Goal: Task Accomplishment & Management: Use online tool/utility

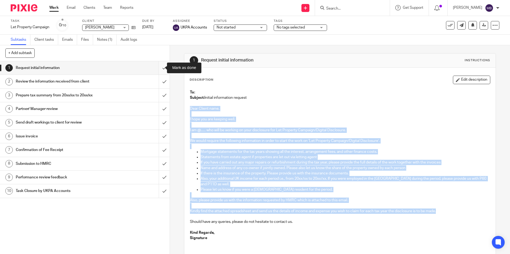
click at [158, 67] on input "submit" at bounding box center [84, 67] width 169 height 13
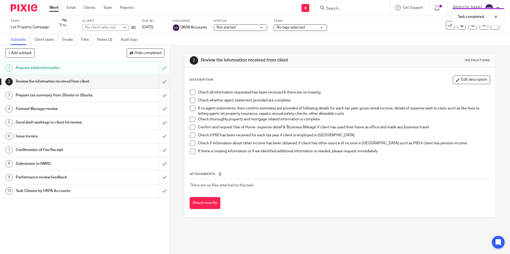
click at [23, 13] on div at bounding box center [22, 8] width 44 height 16
click at [28, 9] on img at bounding box center [24, 7] width 27 height 7
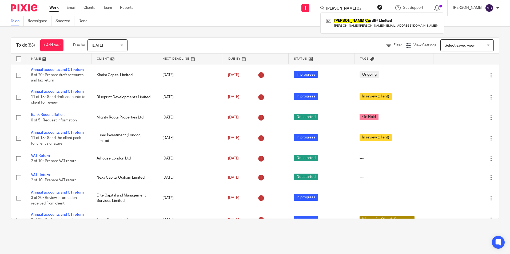
click at [379, 7] on button "reset" at bounding box center [379, 7] width 5 height 5
click at [18, 7] on img at bounding box center [24, 7] width 27 height 7
